Goal: Task Accomplishment & Management: Manage account settings

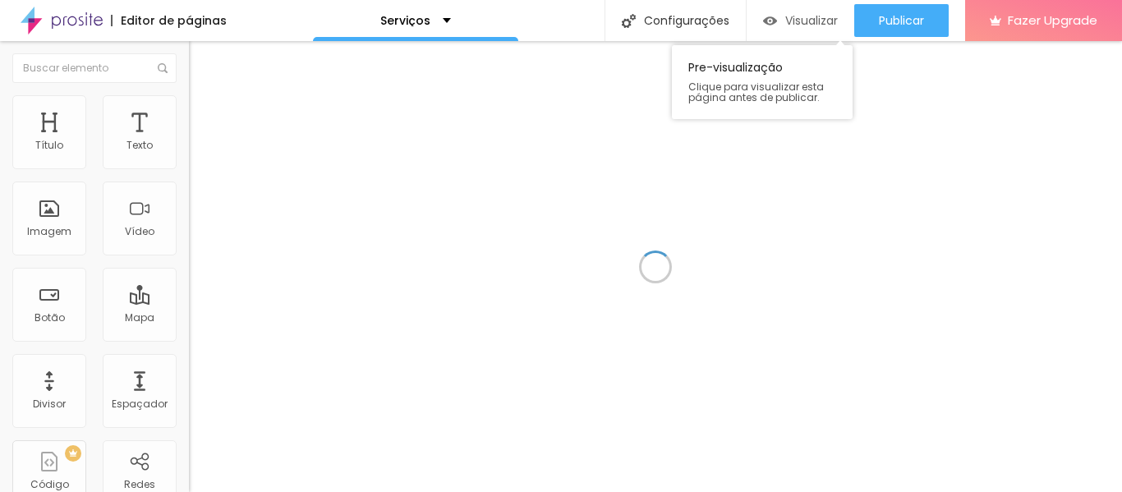
click at [801, 27] on span "Visualizar" at bounding box center [811, 20] width 53 height 13
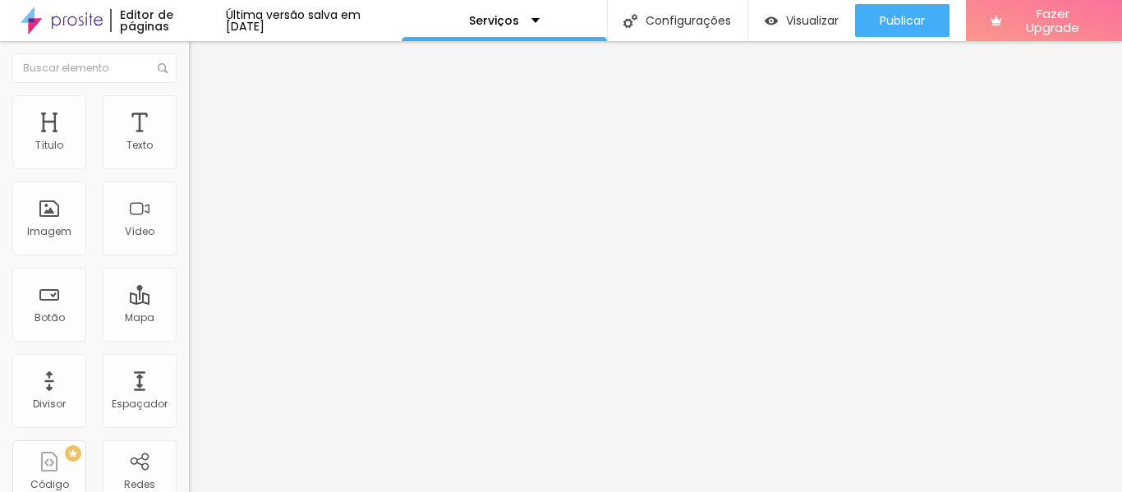
click at [58, 14] on img at bounding box center [62, 20] width 82 height 41
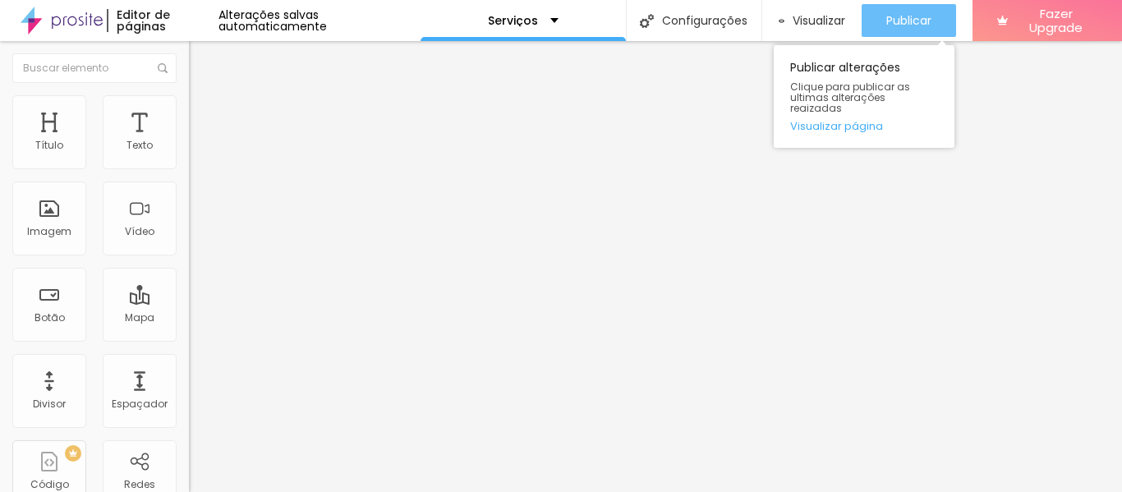
click at [914, 25] on span "Publicar" at bounding box center [908, 20] width 45 height 13
click at [919, 17] on span "Publicar" at bounding box center [908, 20] width 45 height 13
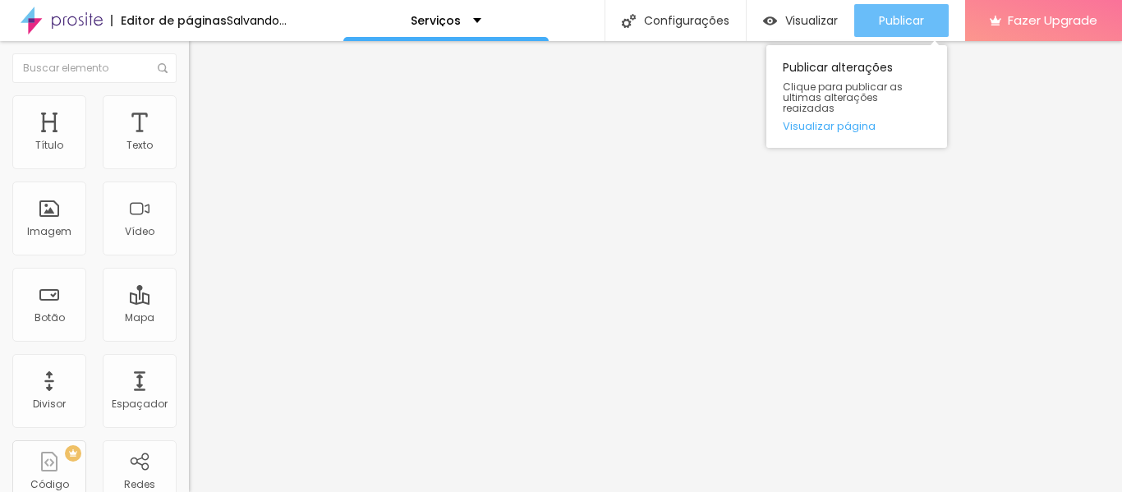
click at [900, 22] on span "Publicar" at bounding box center [901, 20] width 45 height 13
